Goal: Task Accomplishment & Management: Use online tool/utility

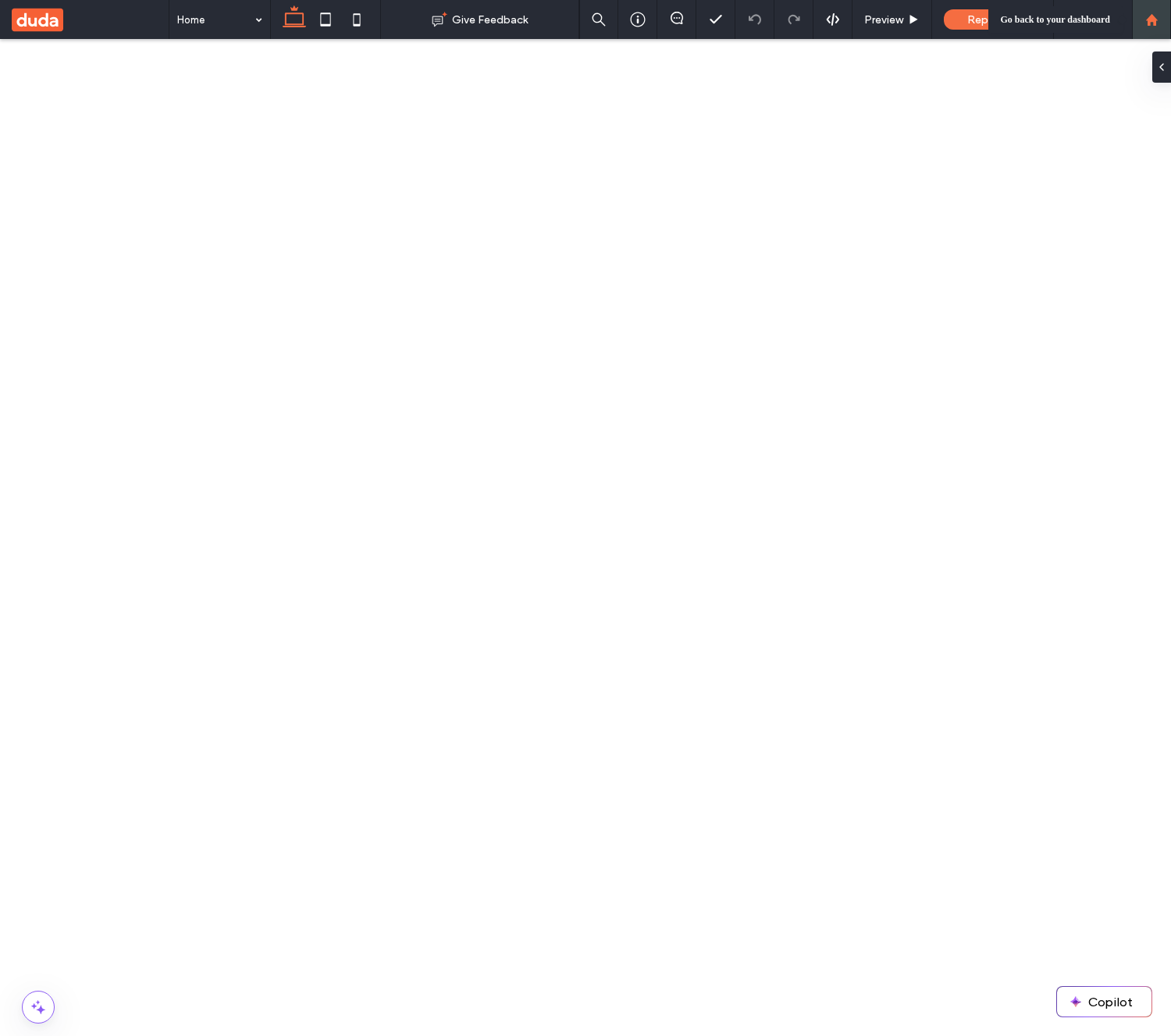
click at [1160, 25] on div at bounding box center [1152, 19] width 38 height 13
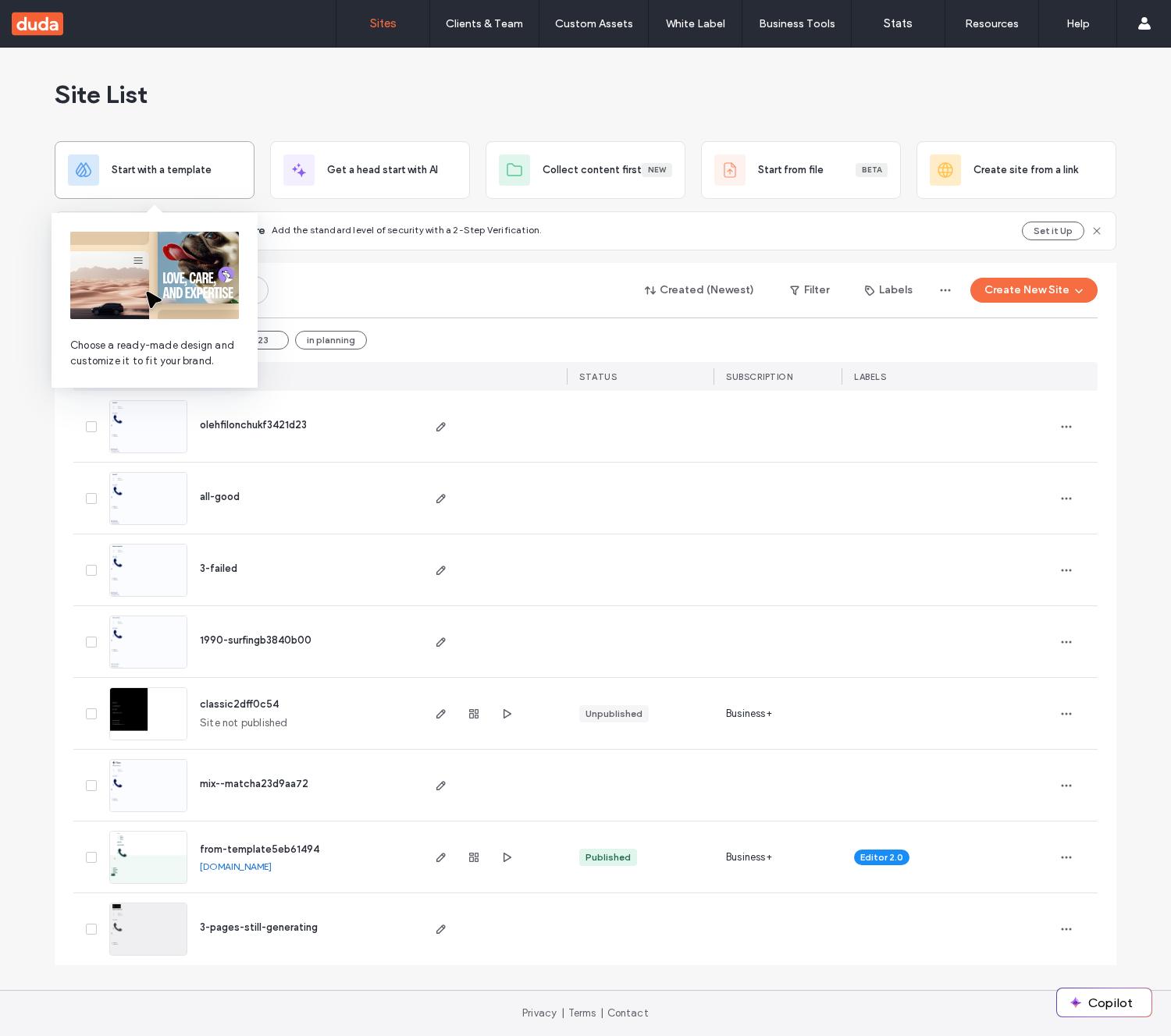
click at [209, 174] on span "Start with a template" at bounding box center [161, 170] width 100 height 16
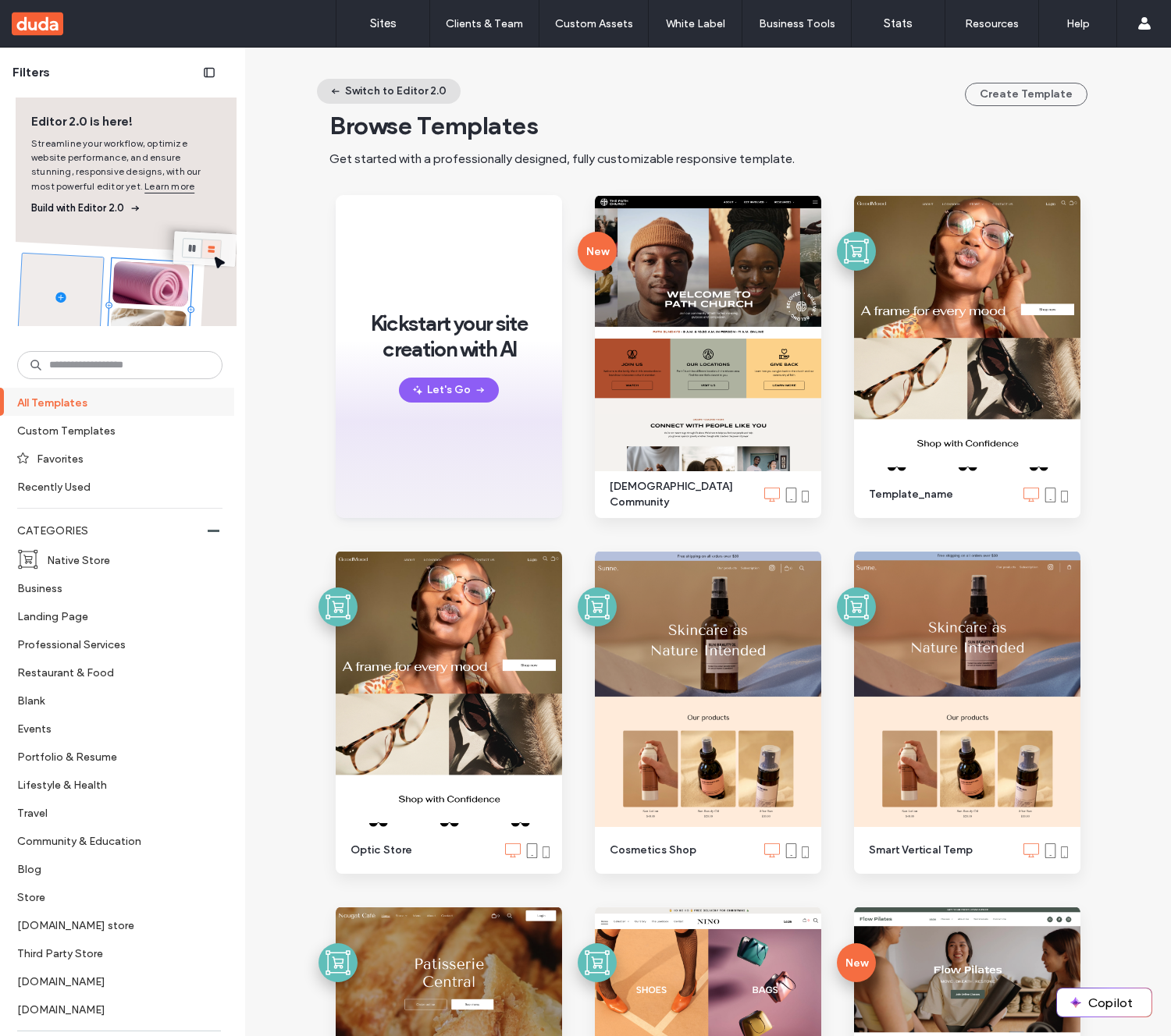
click at [386, 88] on button "Switch to Editor 2.0" at bounding box center [388, 90] width 144 height 25
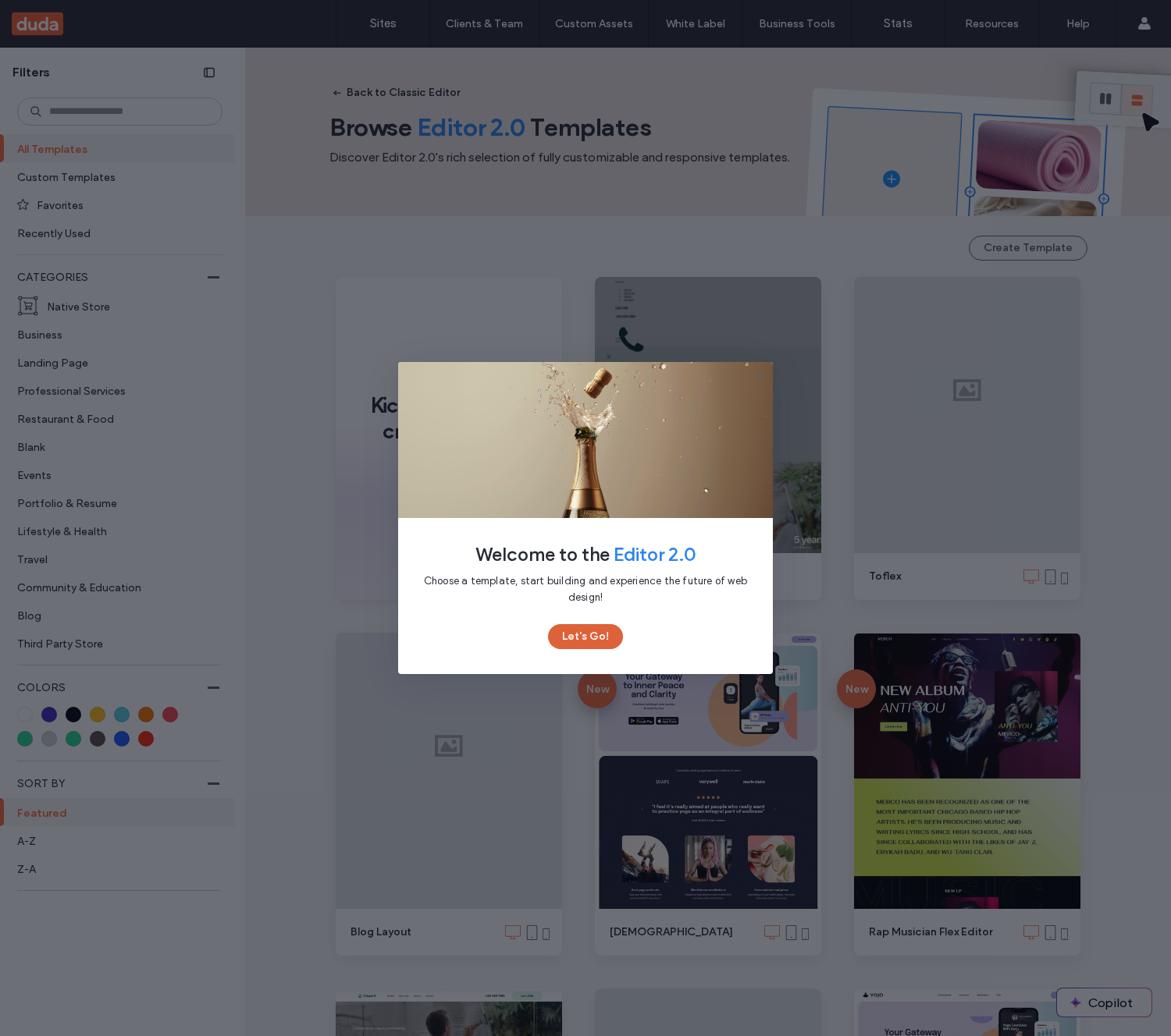
click at [611, 634] on button "Let's Go!" at bounding box center [585, 637] width 75 height 25
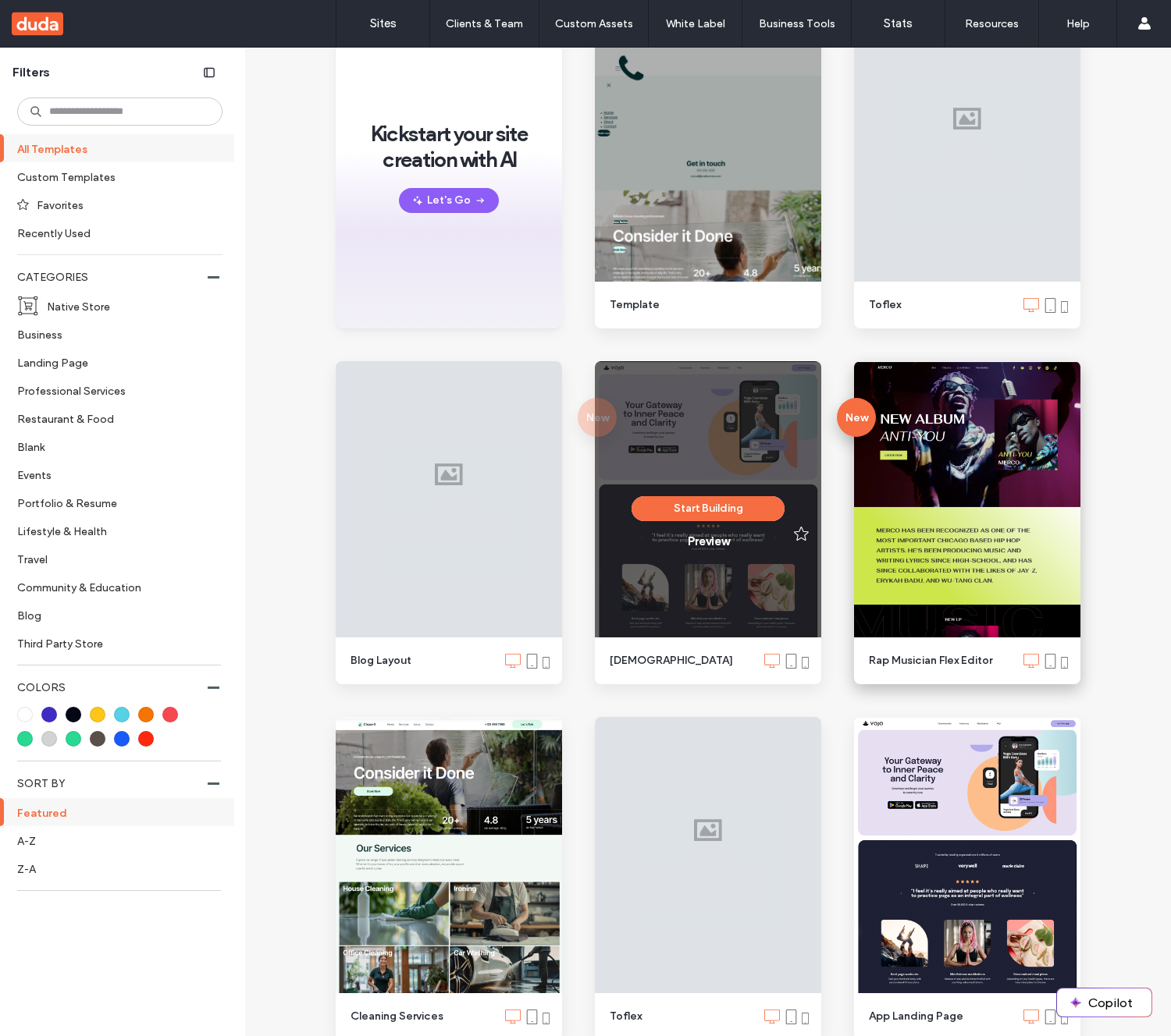
scroll to position [287, 0]
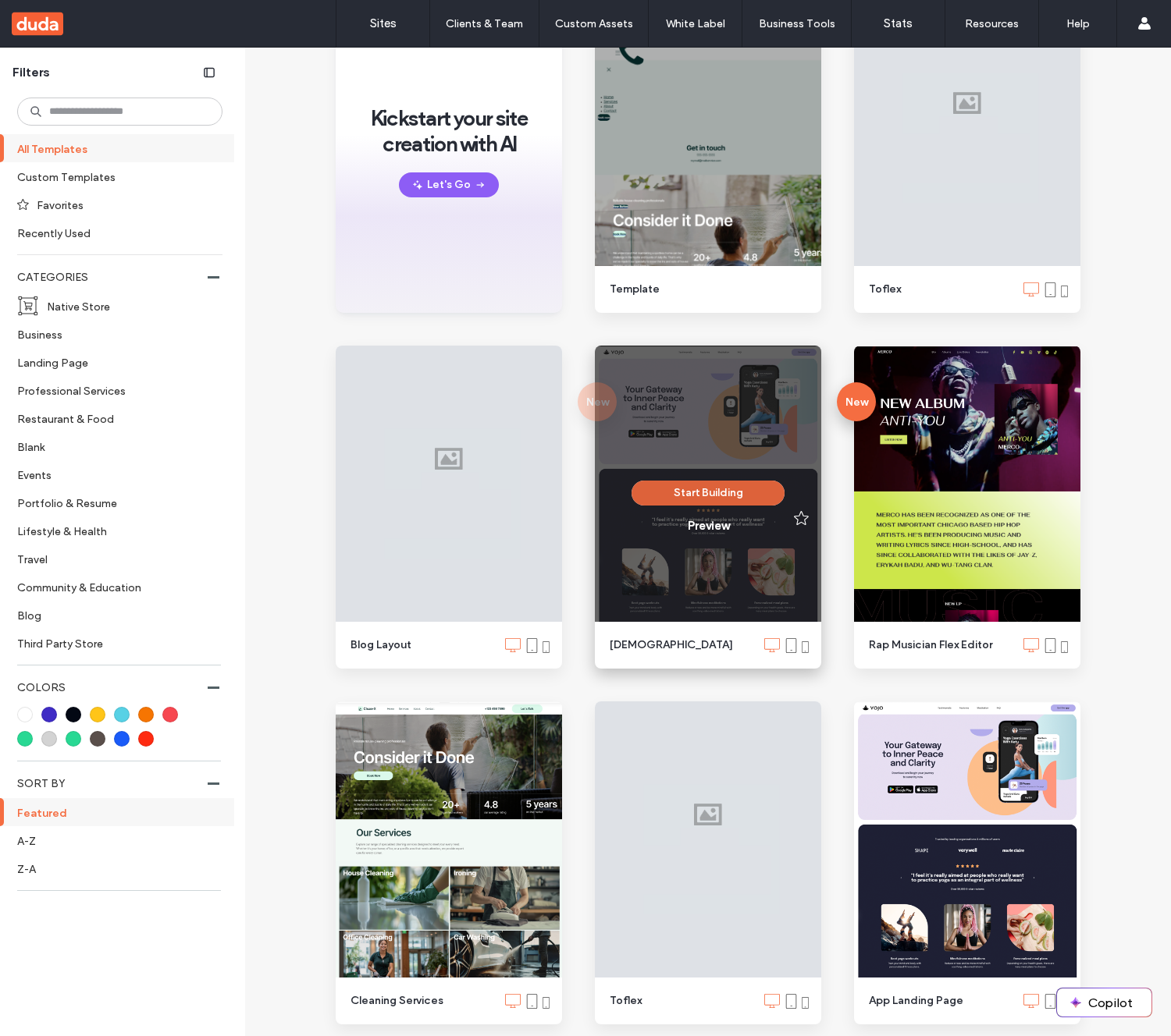
click at [729, 493] on button "Start Building" at bounding box center [708, 493] width 153 height 25
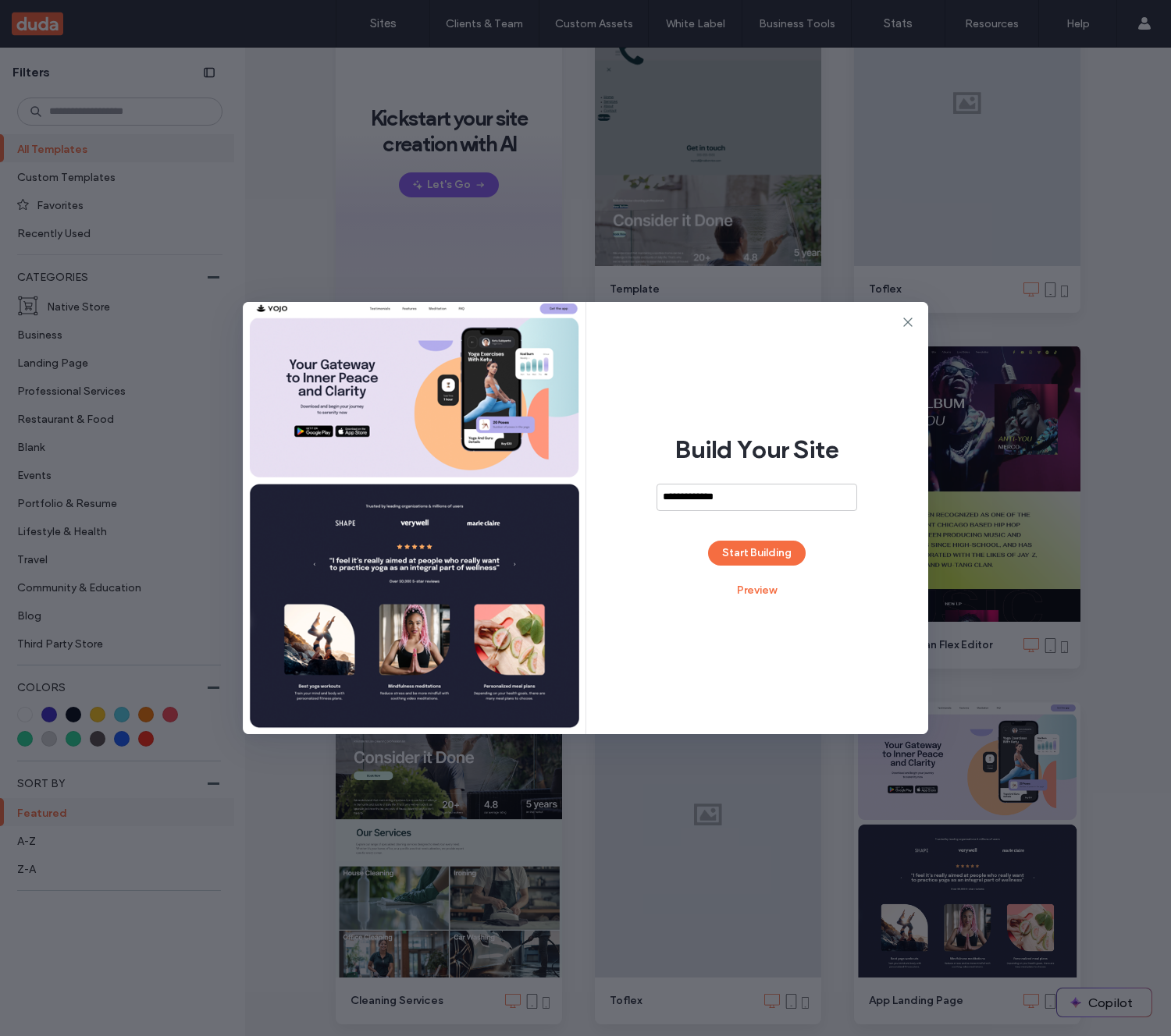
type input "**********"
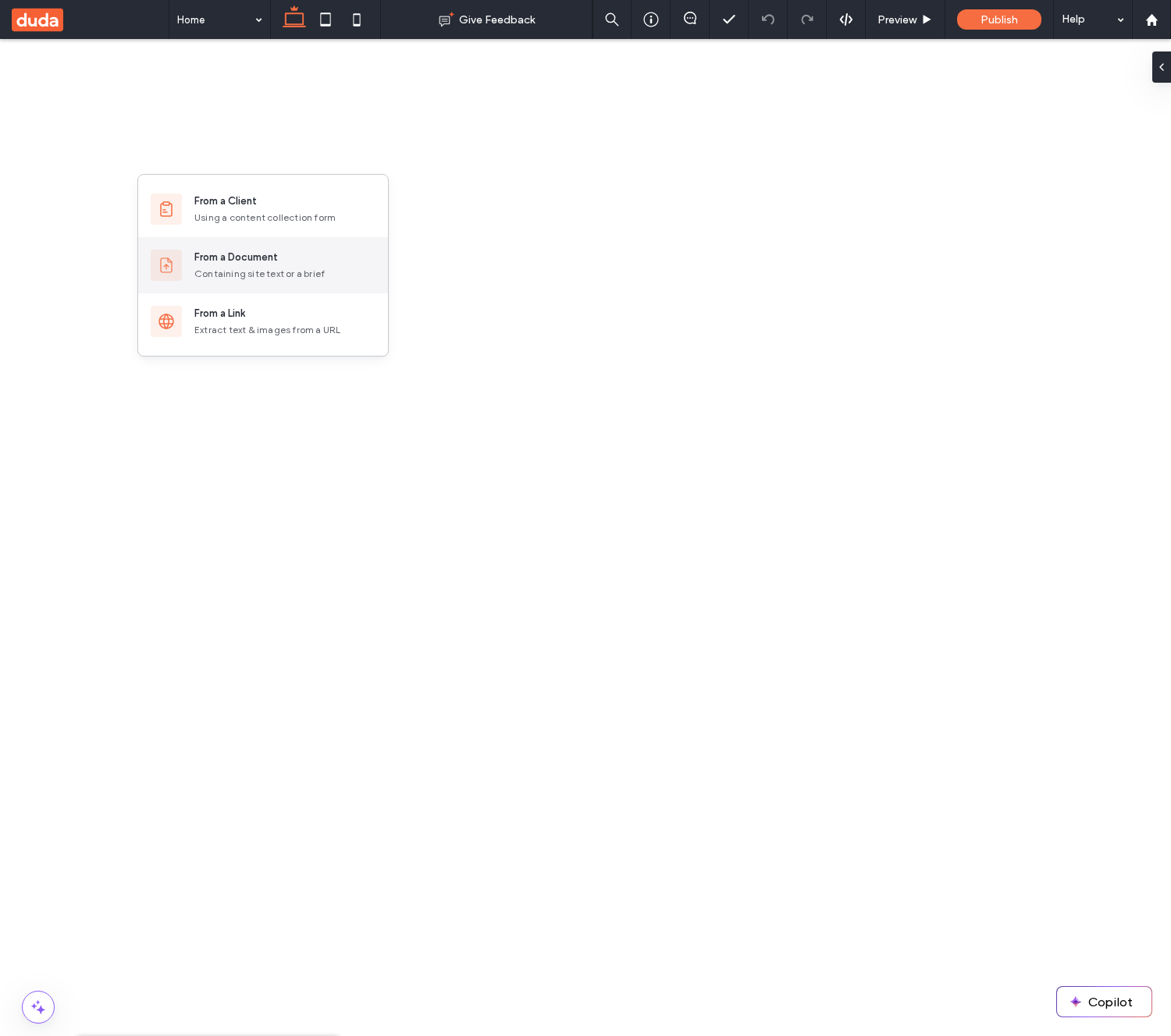
click at [272, 270] on div "Containing site text or a brief" at bounding box center [285, 273] width 181 height 14
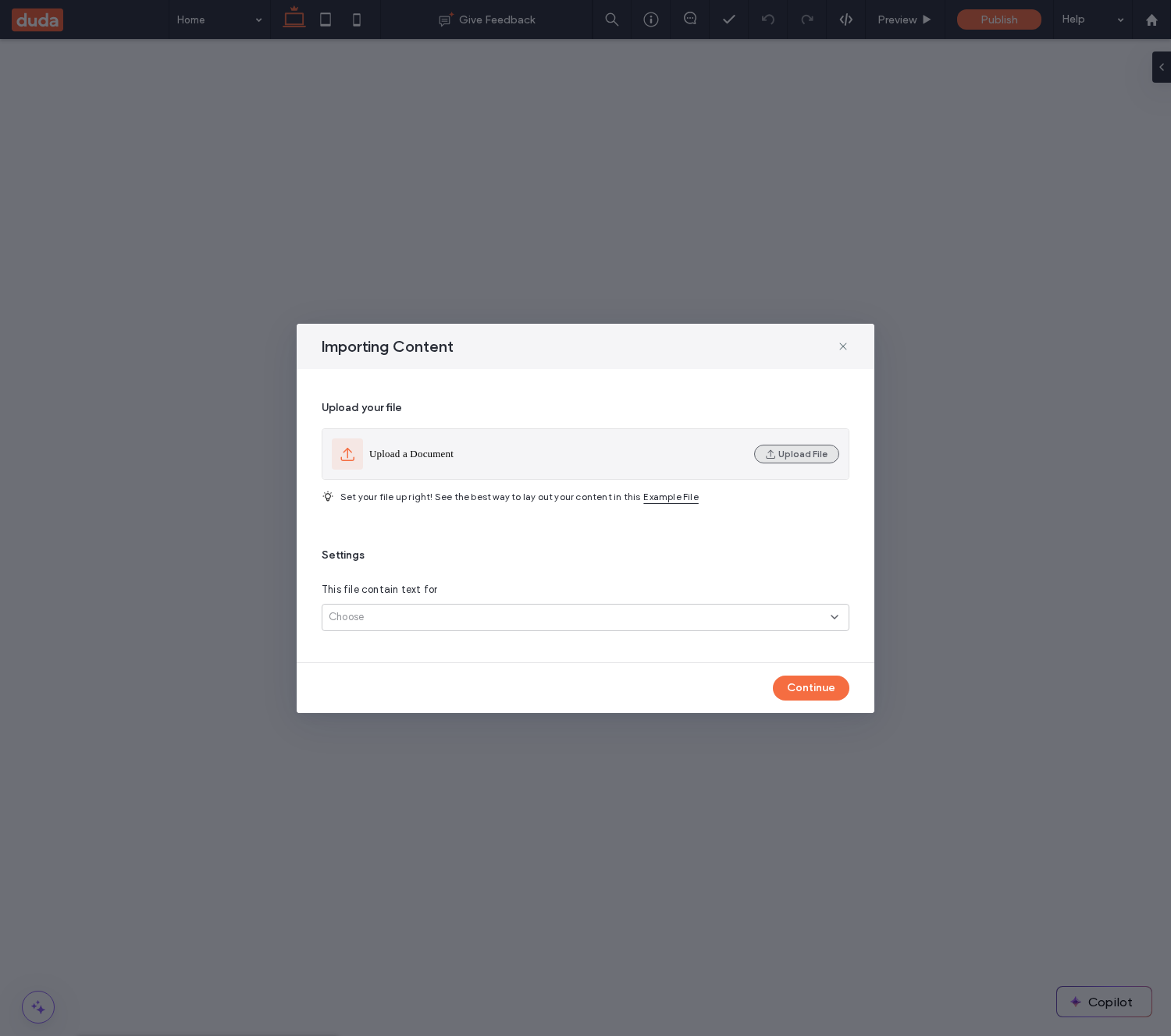
click at [796, 458] on button "Upload File" at bounding box center [796, 454] width 85 height 18
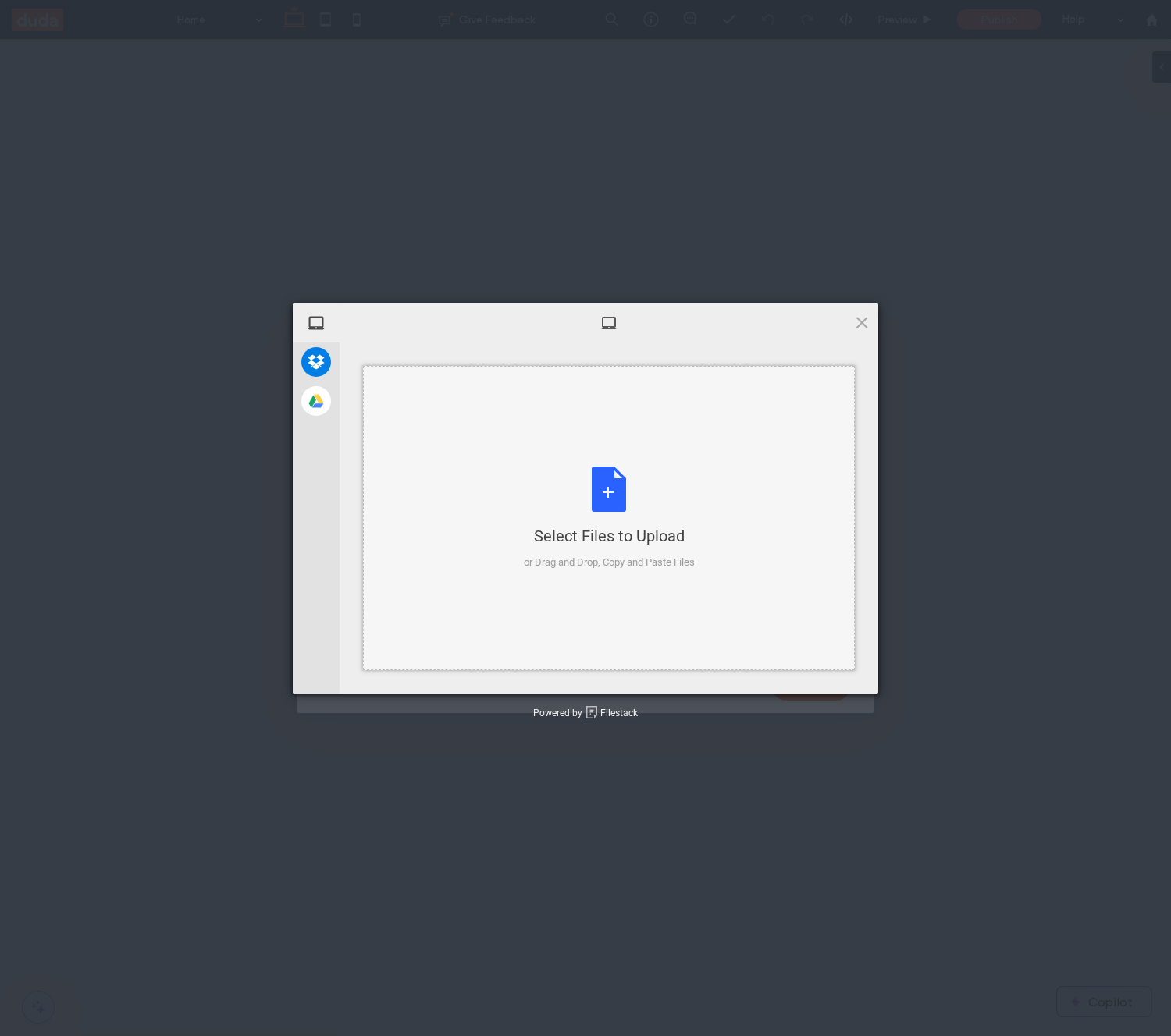
click at [593, 490] on div "Select Files to Upload or Drag and Drop, Copy and Paste Files" at bounding box center [609, 518] width 171 height 104
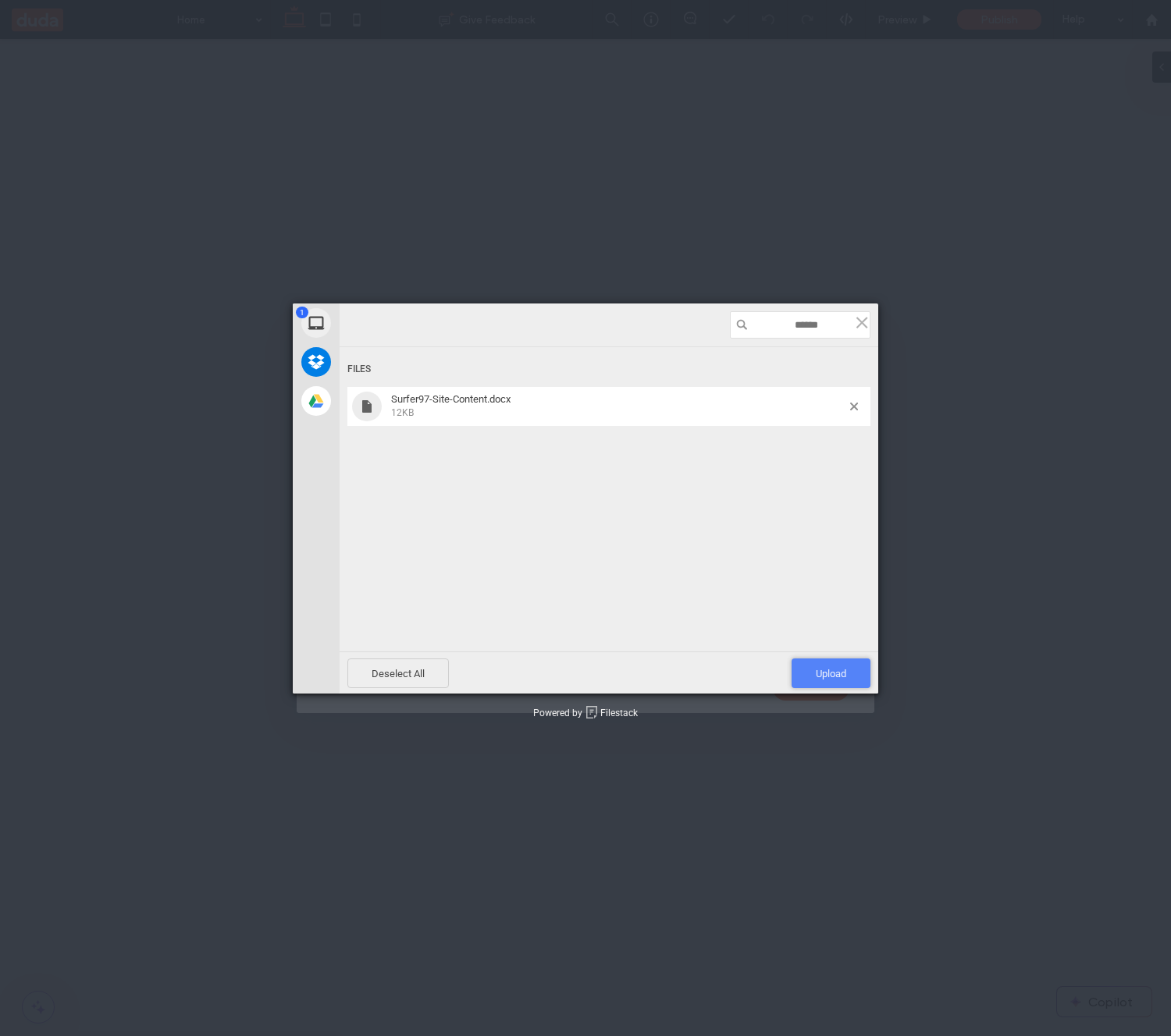
click at [830, 678] on span "Upload 1" at bounding box center [830, 673] width 30 height 12
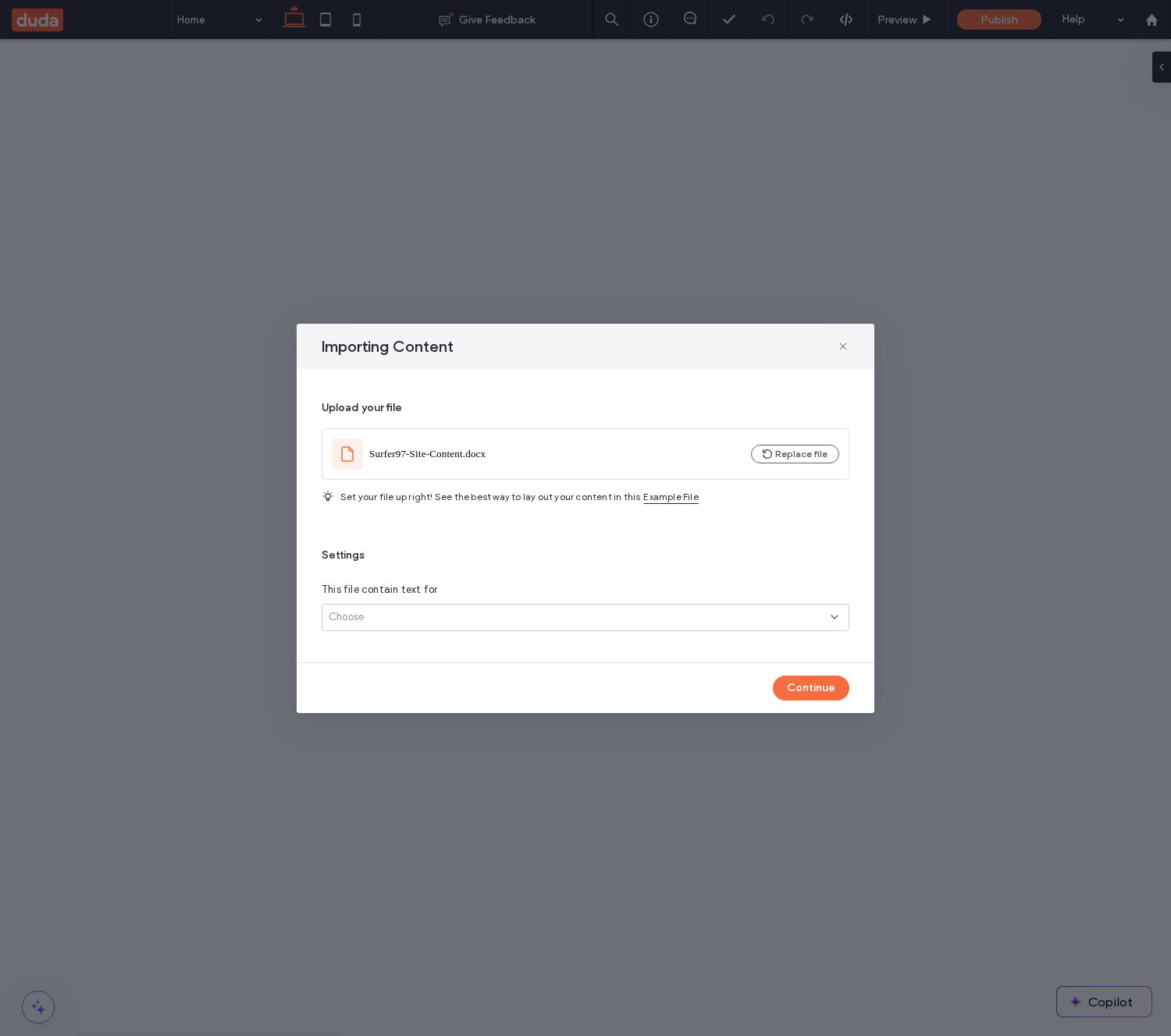
click at [580, 625] on div "Choose" at bounding box center [580, 617] width 502 height 16
click at [565, 665] on div "Several pages" at bounding box center [585, 673] width 526 height 28
click at [812, 678] on button "Continue" at bounding box center [811, 688] width 77 height 25
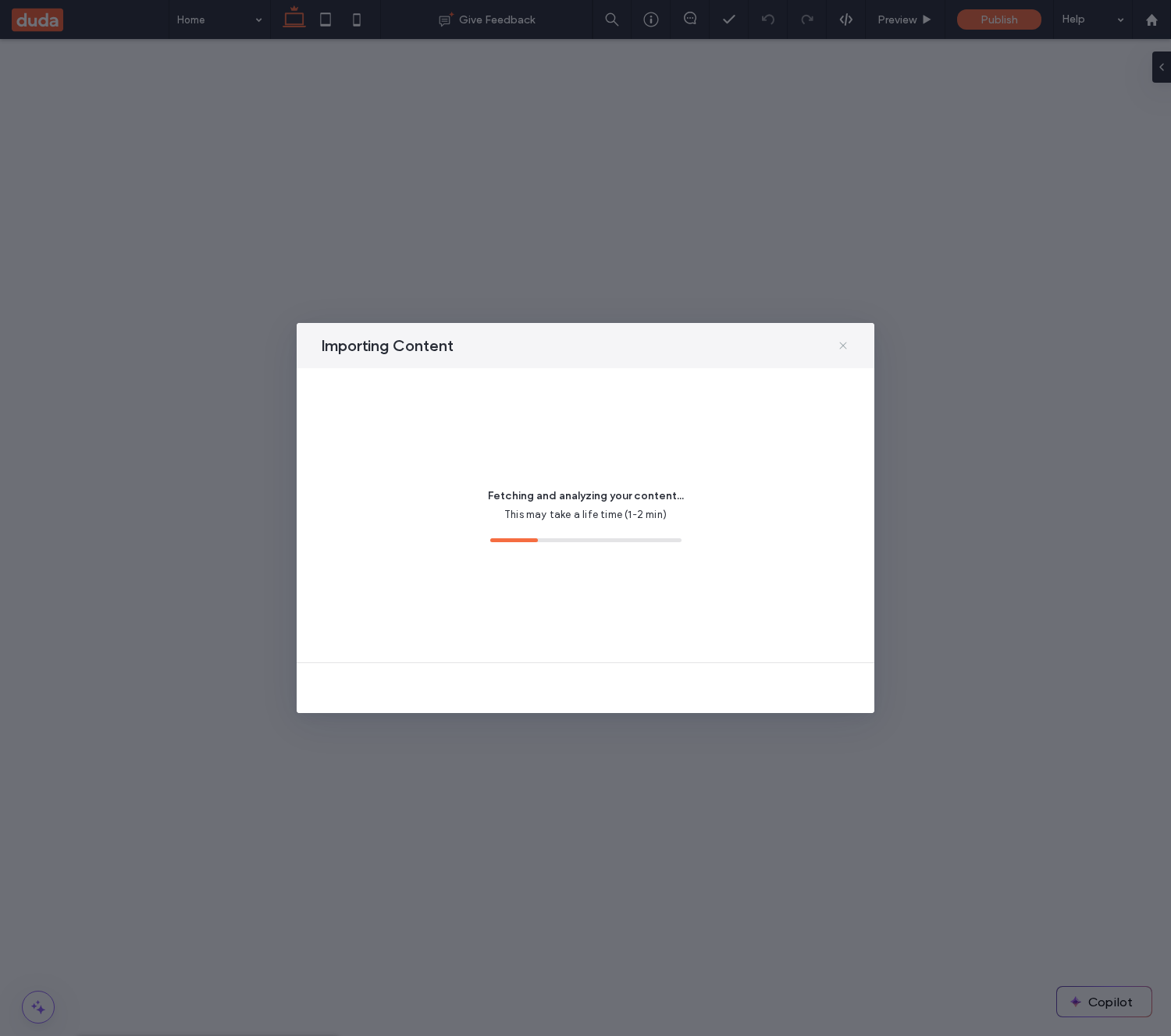
drag, startPoint x: 845, startPoint y: 347, endPoint x: 383, endPoint y: 232, distance: 476.1
click at [845, 347] on icon at bounding box center [843, 346] width 13 height 13
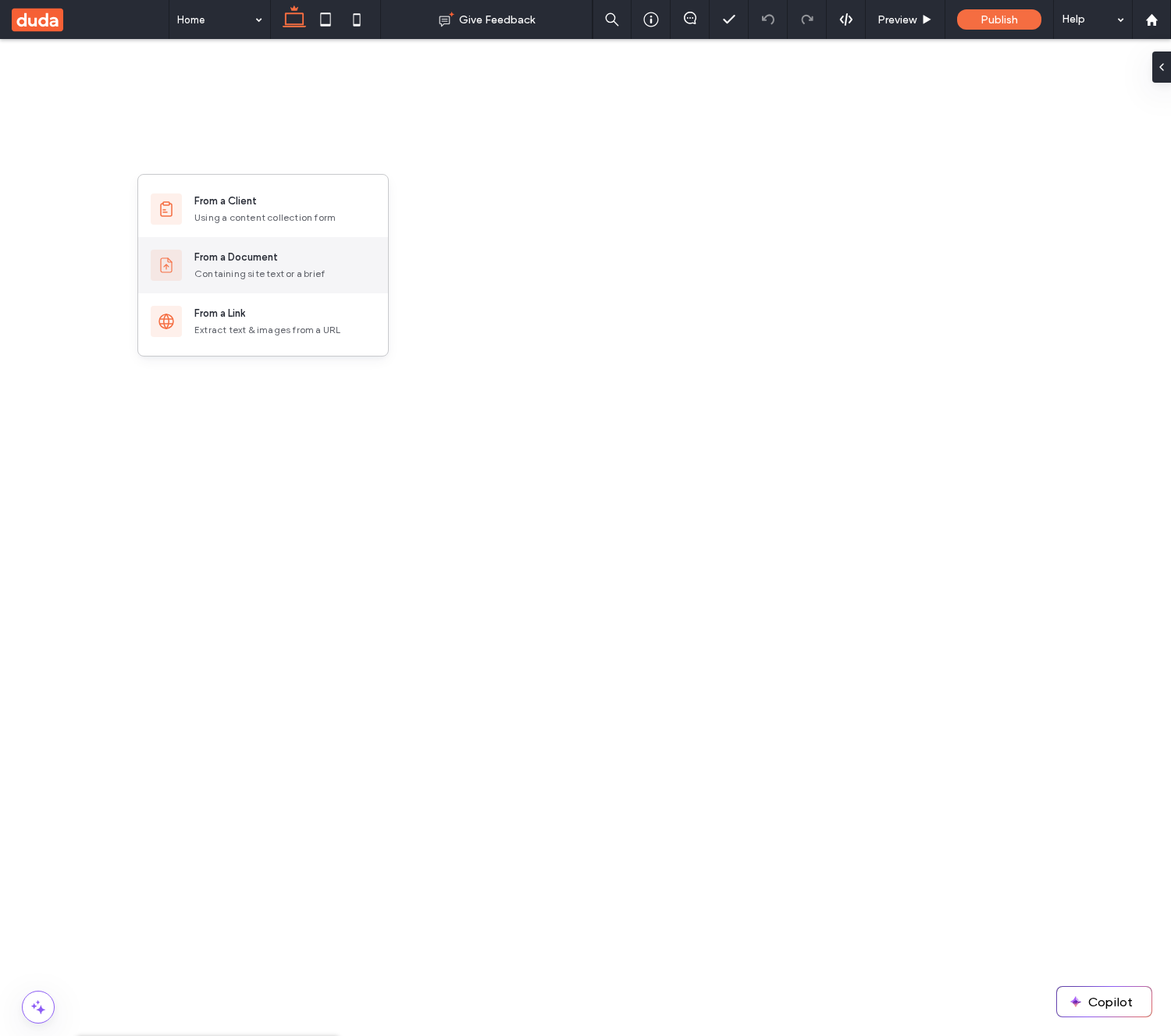
click at [279, 264] on div "From a Document" at bounding box center [285, 257] width 181 height 16
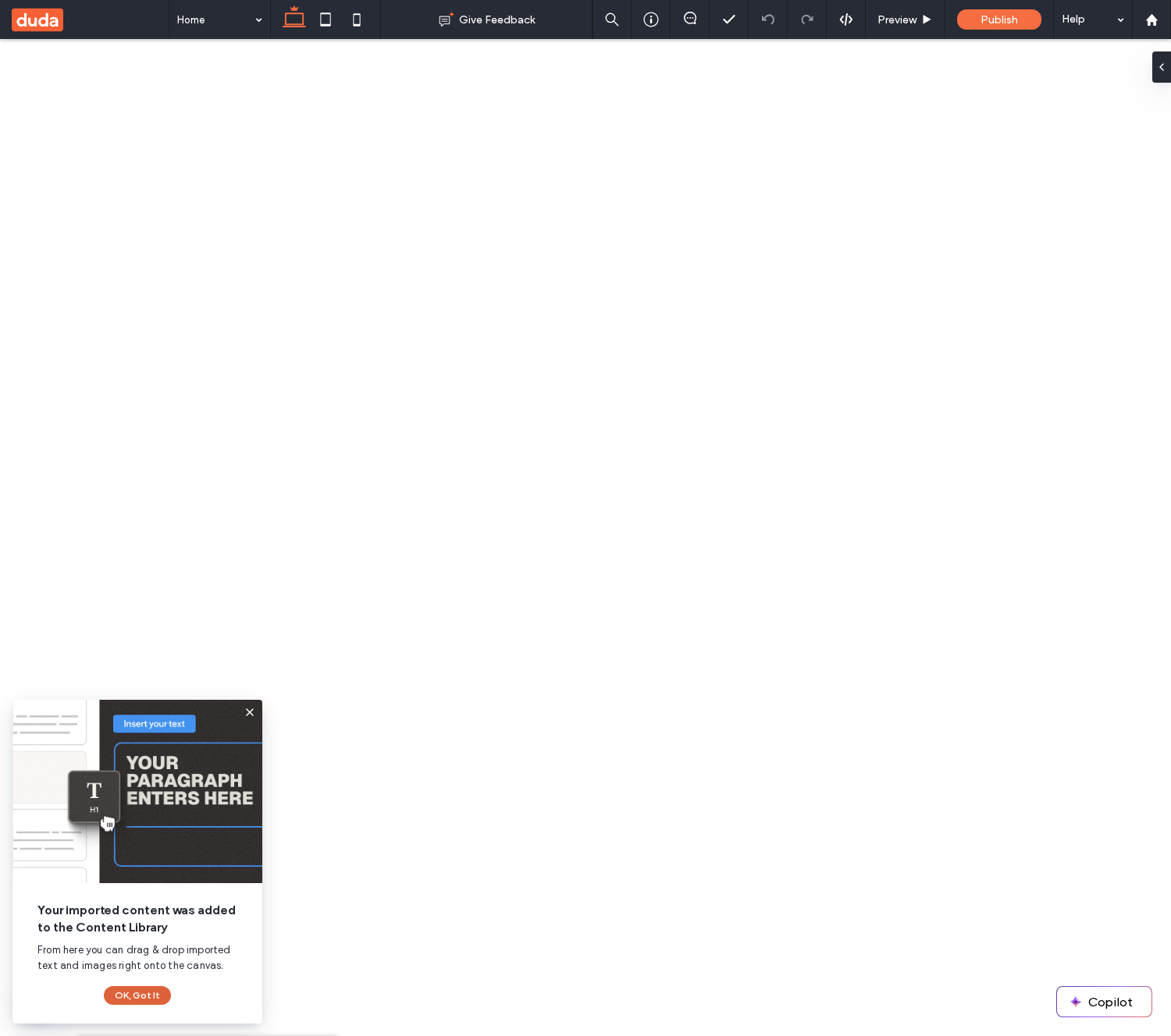
click at [147, 994] on button "OK, Got It" at bounding box center [137, 995] width 67 height 18
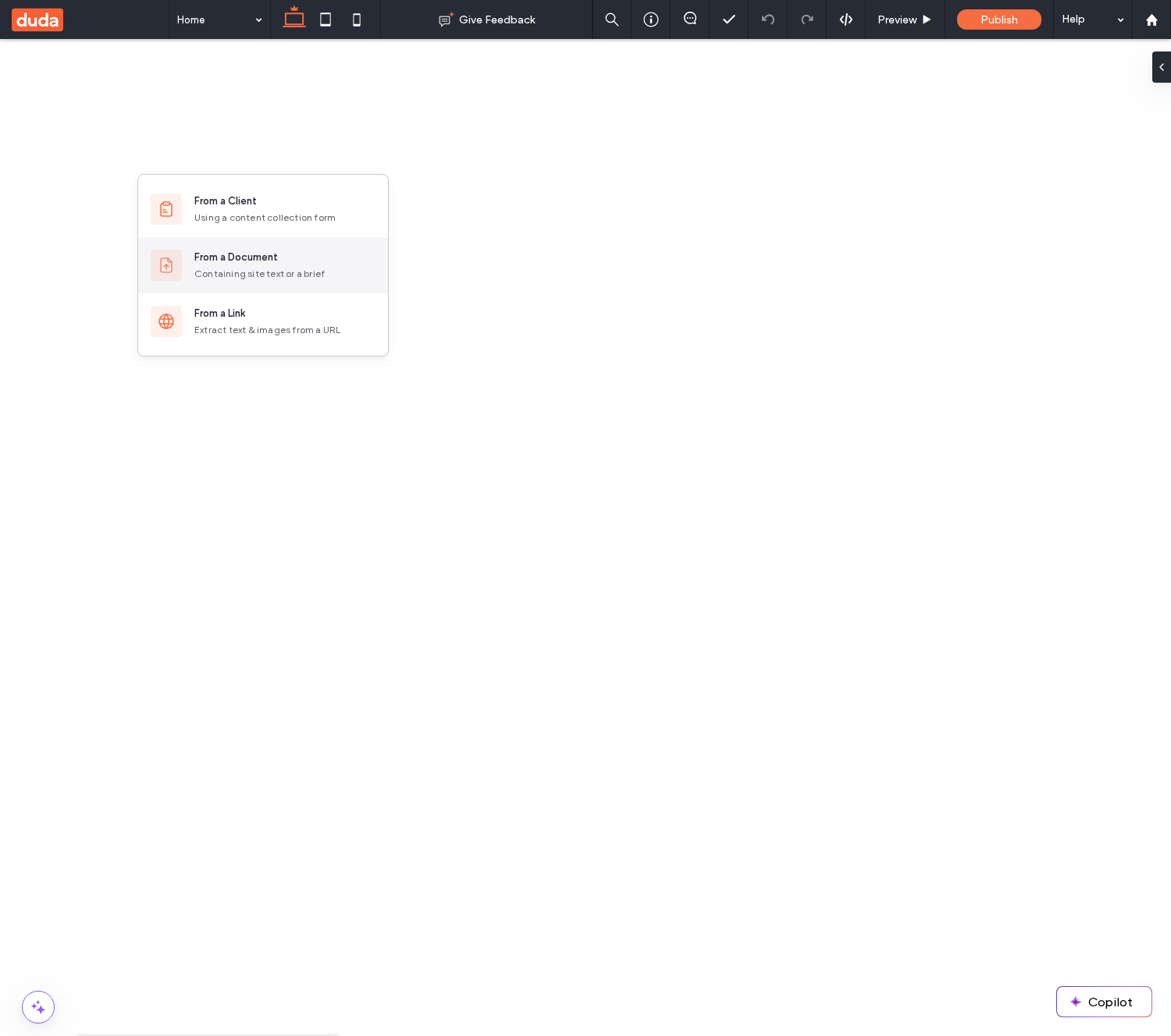
click at [287, 267] on div "Containing site text or a brief" at bounding box center [285, 273] width 181 height 14
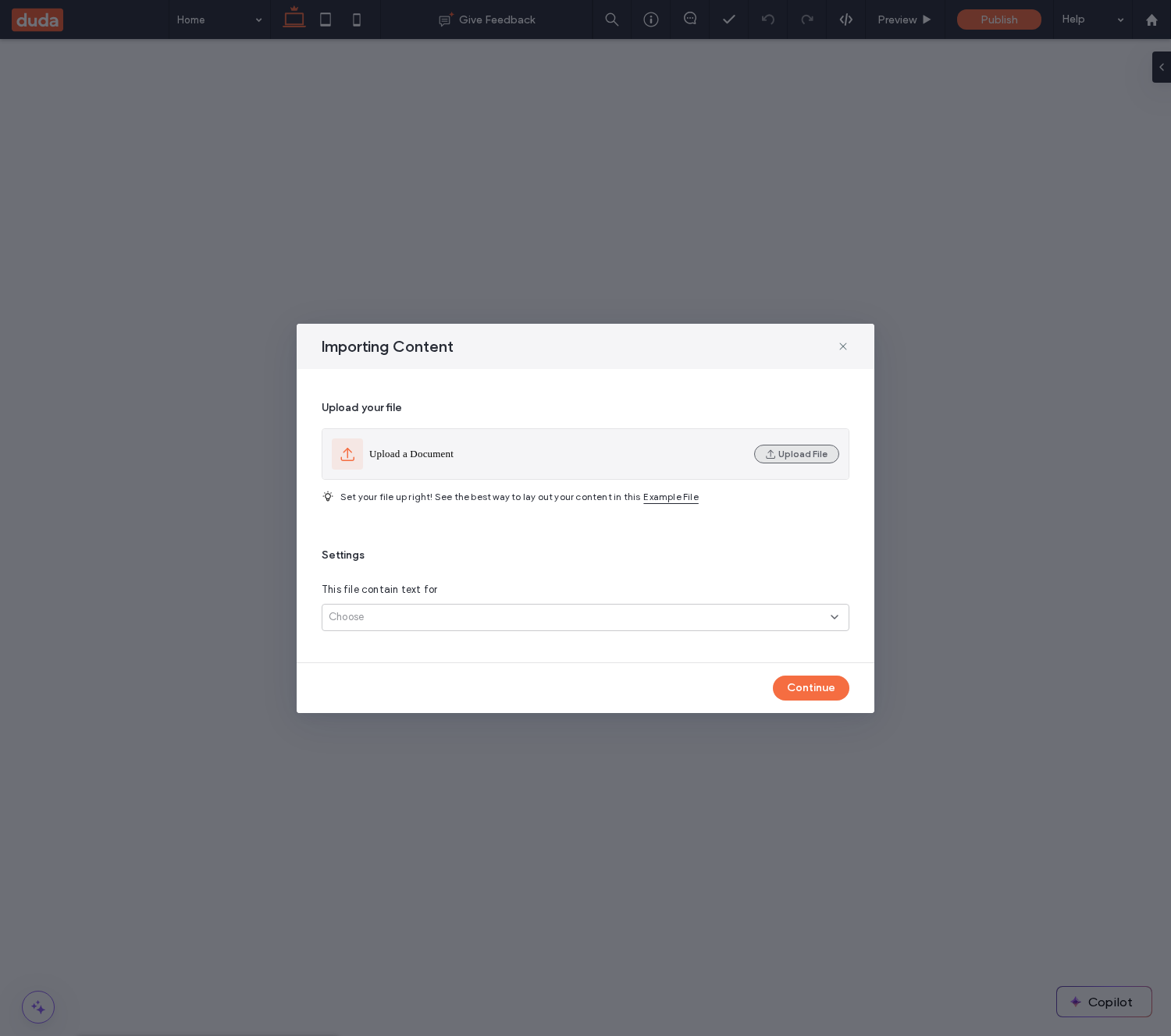
click at [783, 459] on button "Upload File" at bounding box center [796, 454] width 85 height 18
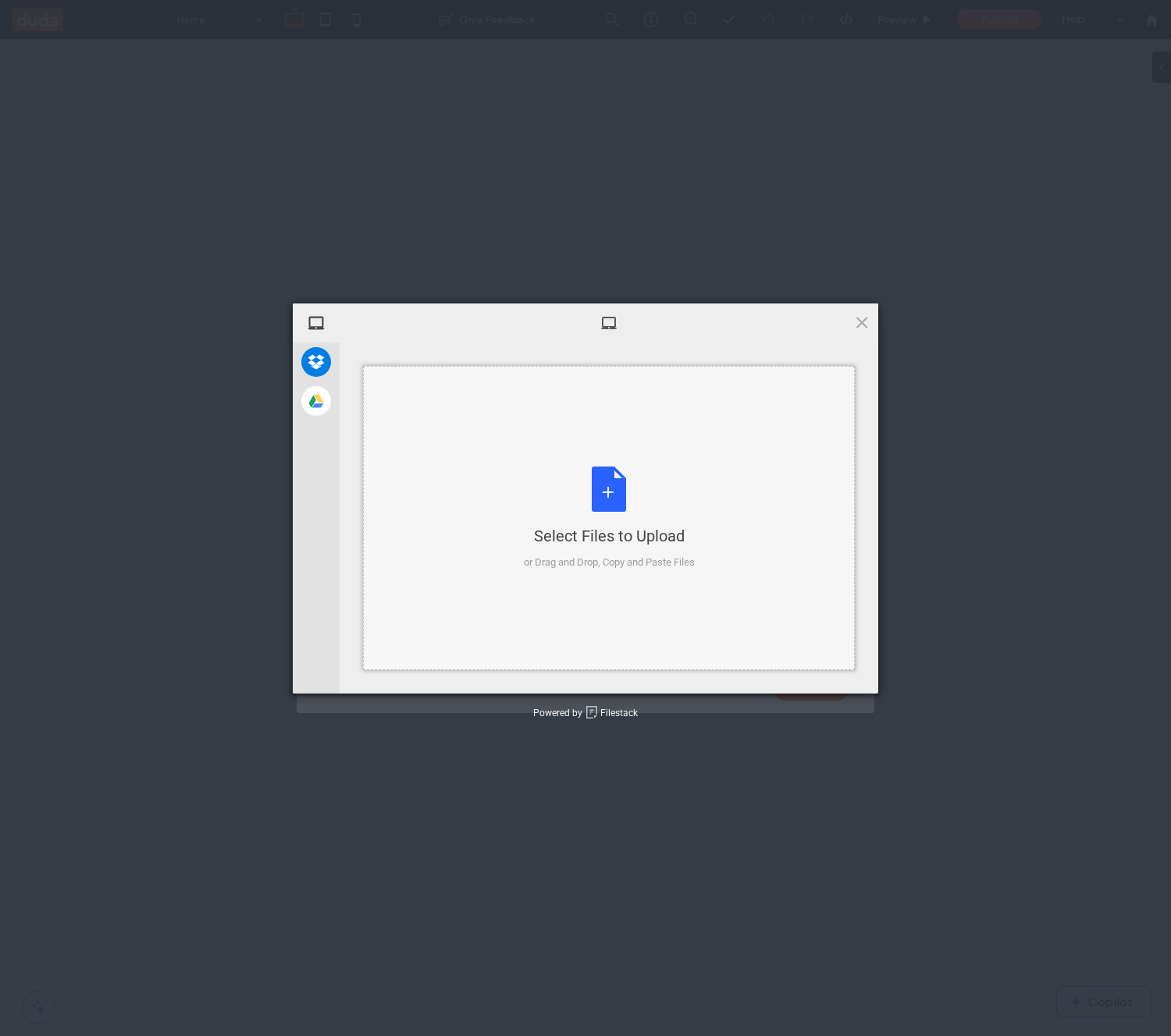
click at [598, 469] on div "Select Files to Upload or Drag and Drop, Copy and Paste Files" at bounding box center [609, 518] width 171 height 104
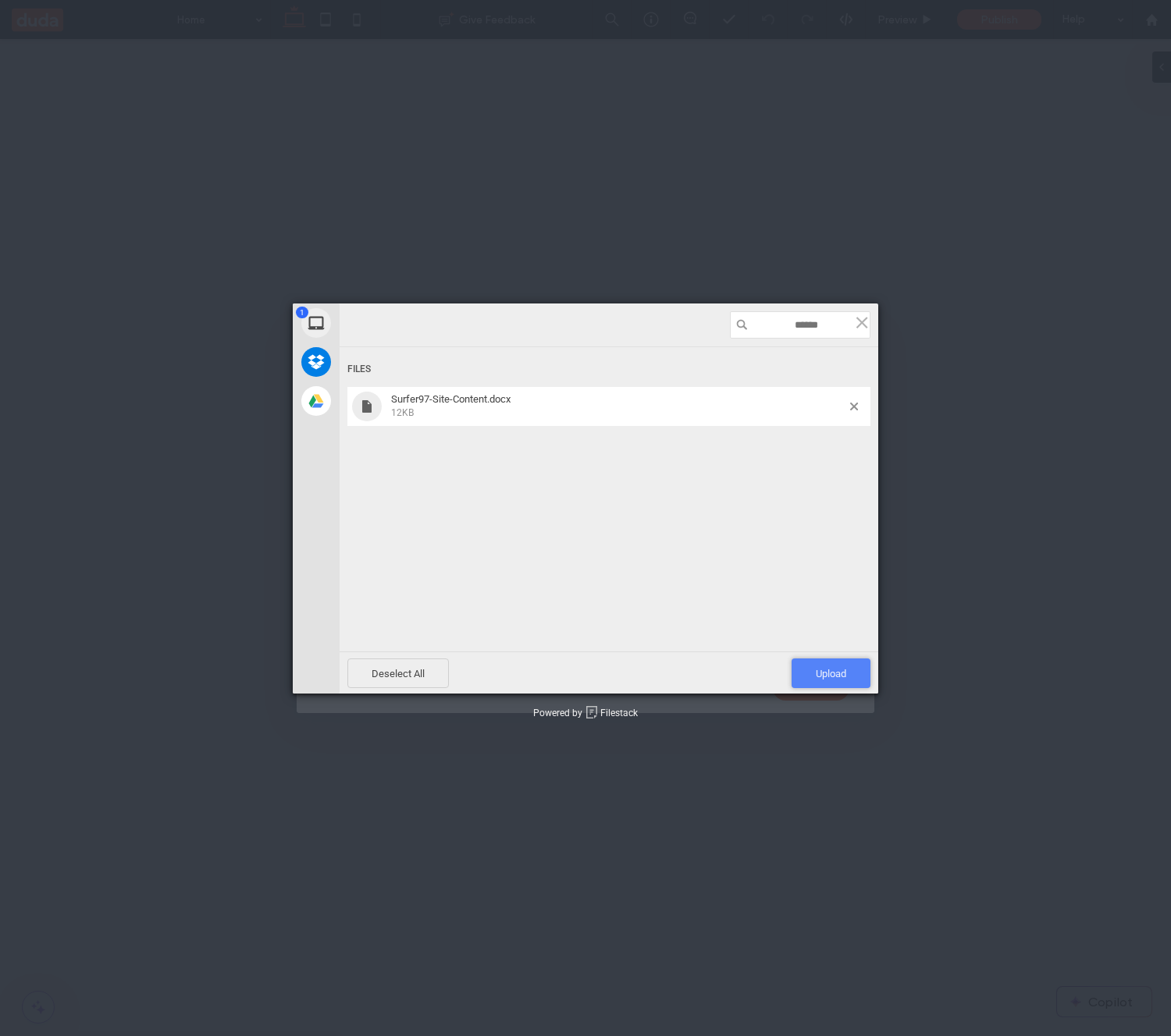
click at [833, 662] on span "Upload 1" at bounding box center [830, 673] width 78 height 30
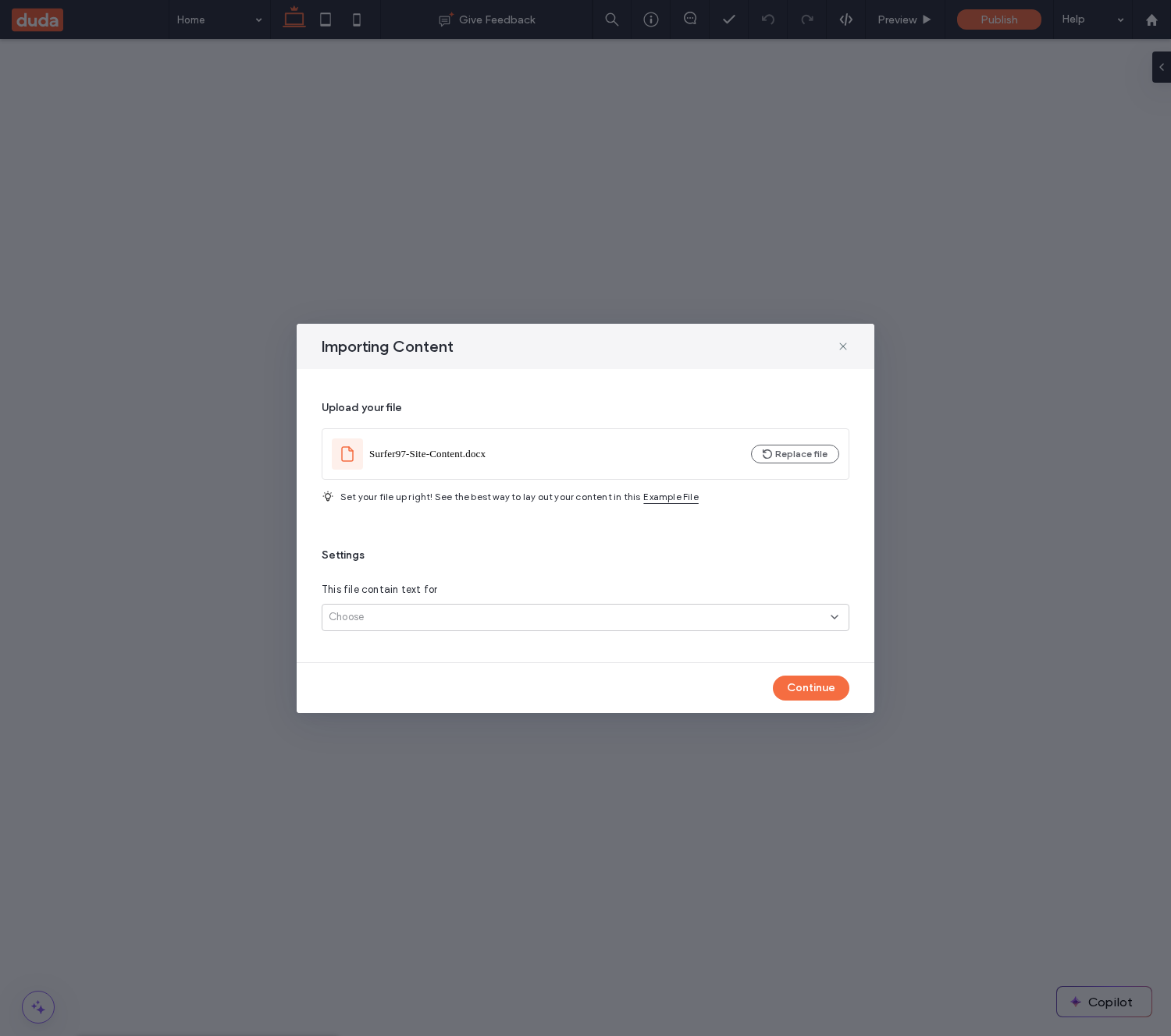
click at [479, 615] on div "Choose" at bounding box center [580, 617] width 502 height 16
click at [469, 661] on div "Several pages" at bounding box center [585, 673] width 526 height 28
click at [815, 682] on button "Continue" at bounding box center [811, 688] width 77 height 25
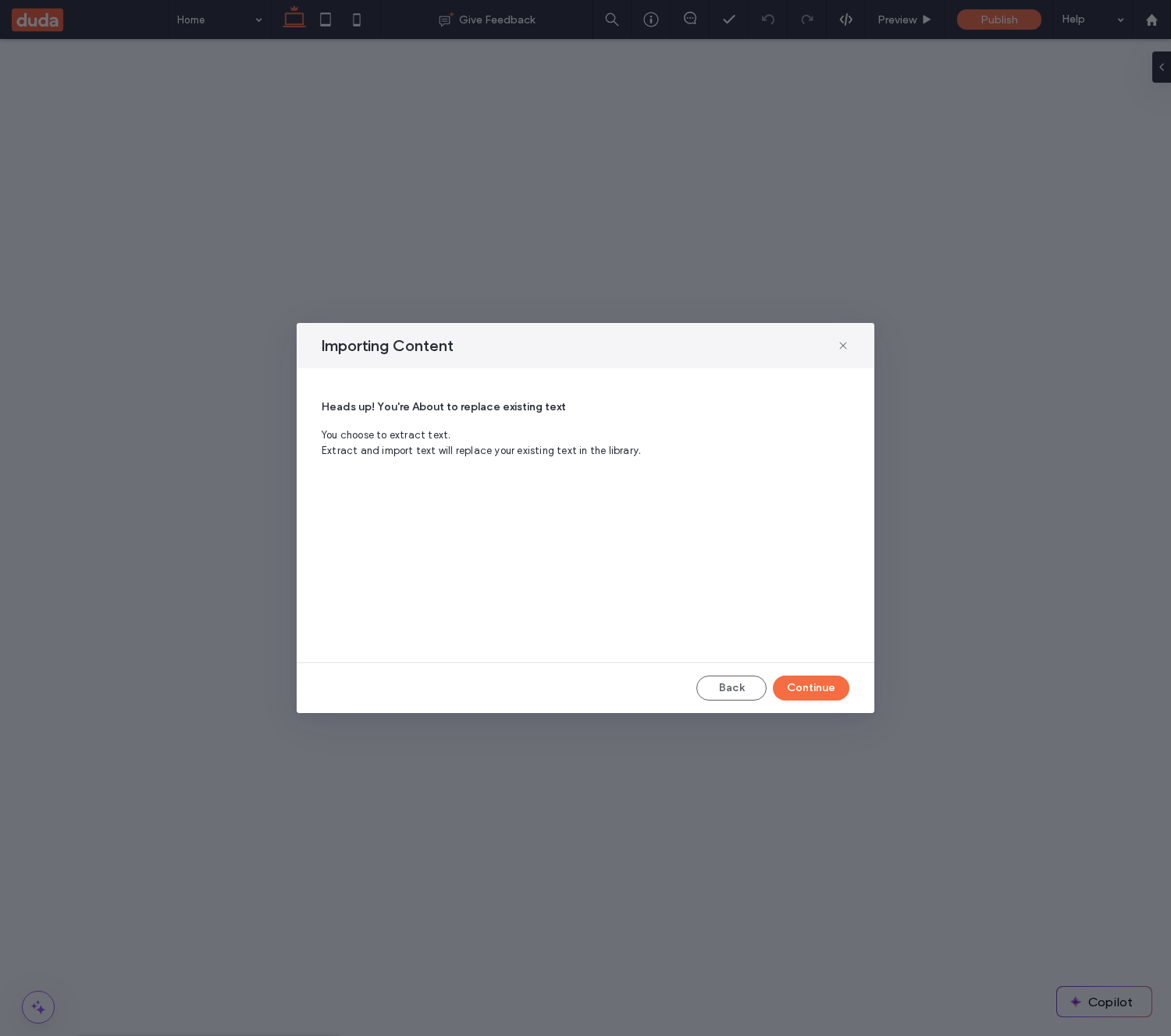
click at [809, 691] on button "Continue" at bounding box center [811, 688] width 77 height 25
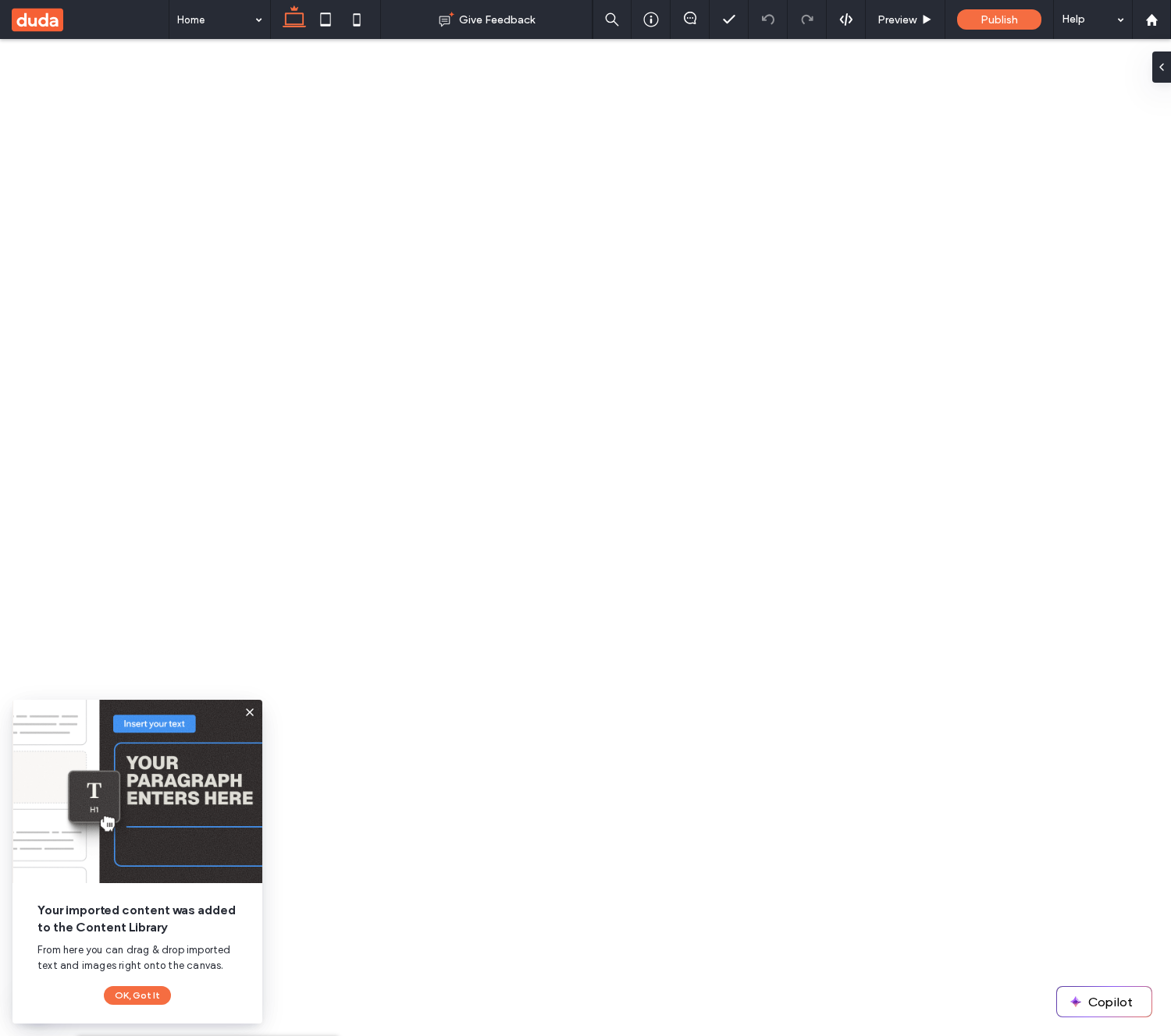
click at [156, 998] on button "OK, Got It" at bounding box center [137, 995] width 67 height 18
